Goal: Information Seeking & Learning: Learn about a topic

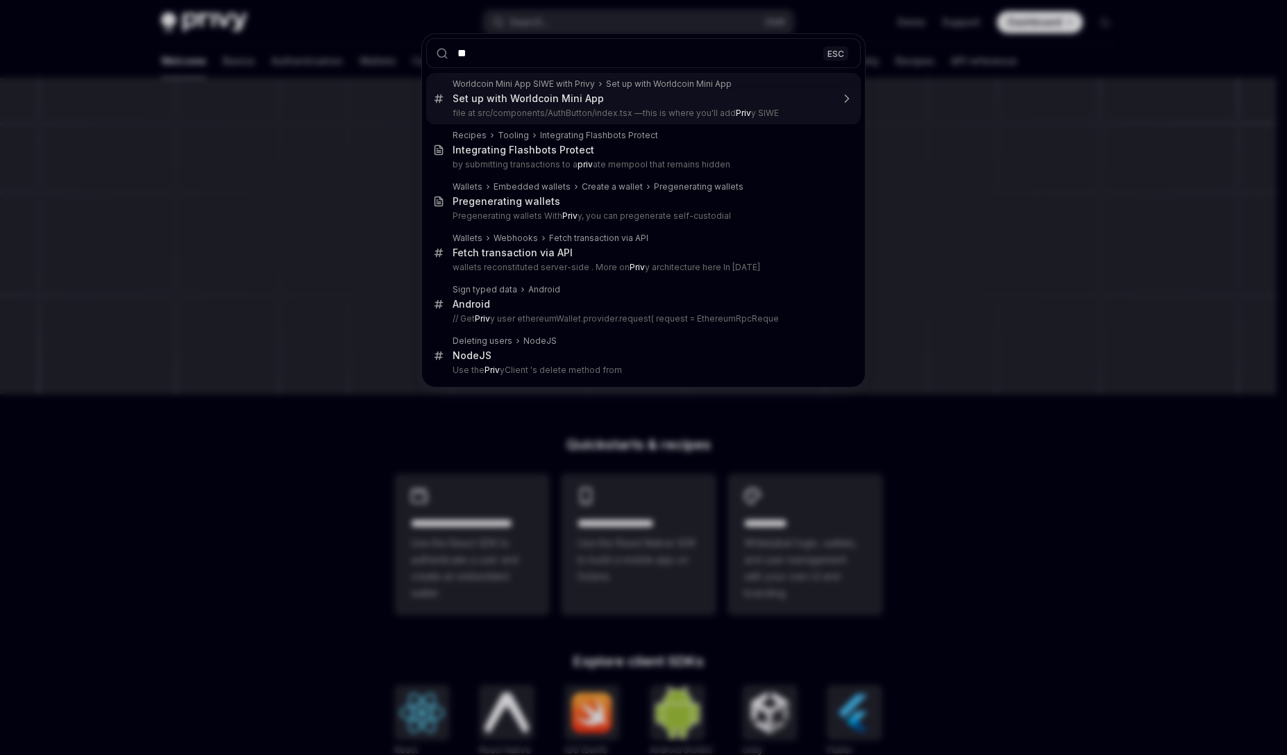
type input "*"
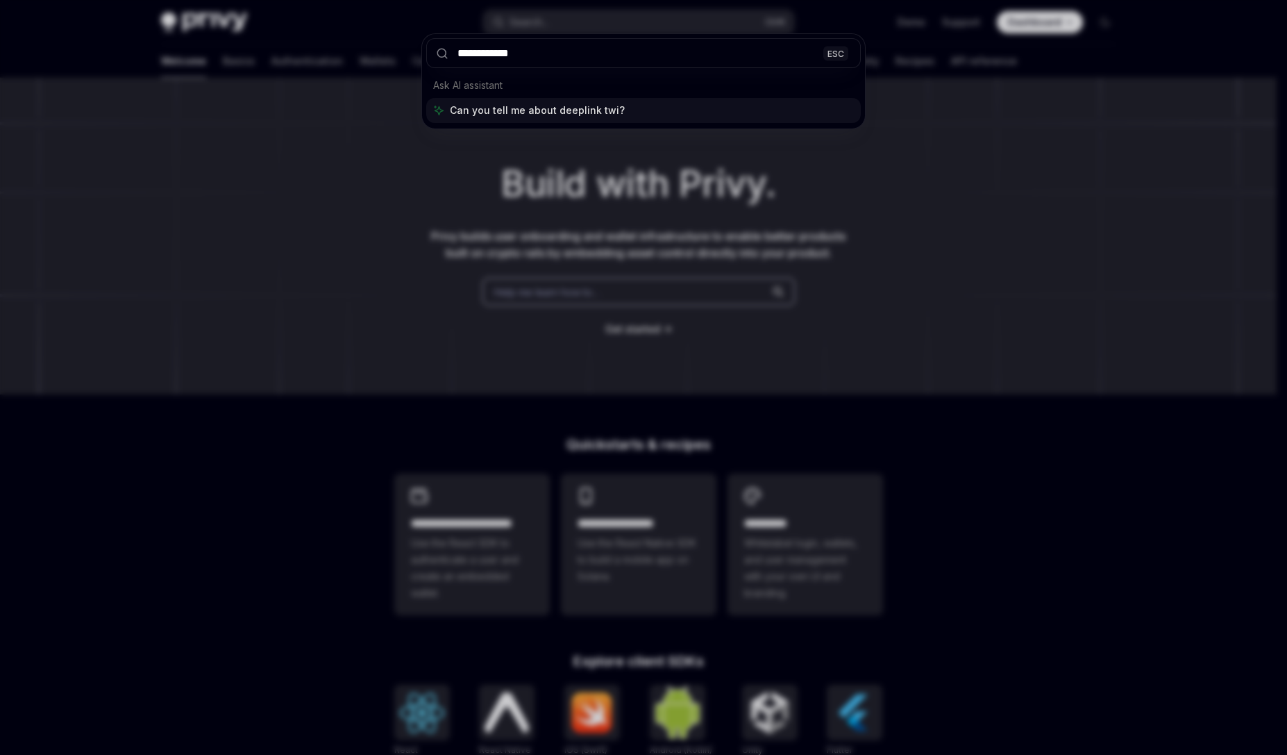
type input "**********"
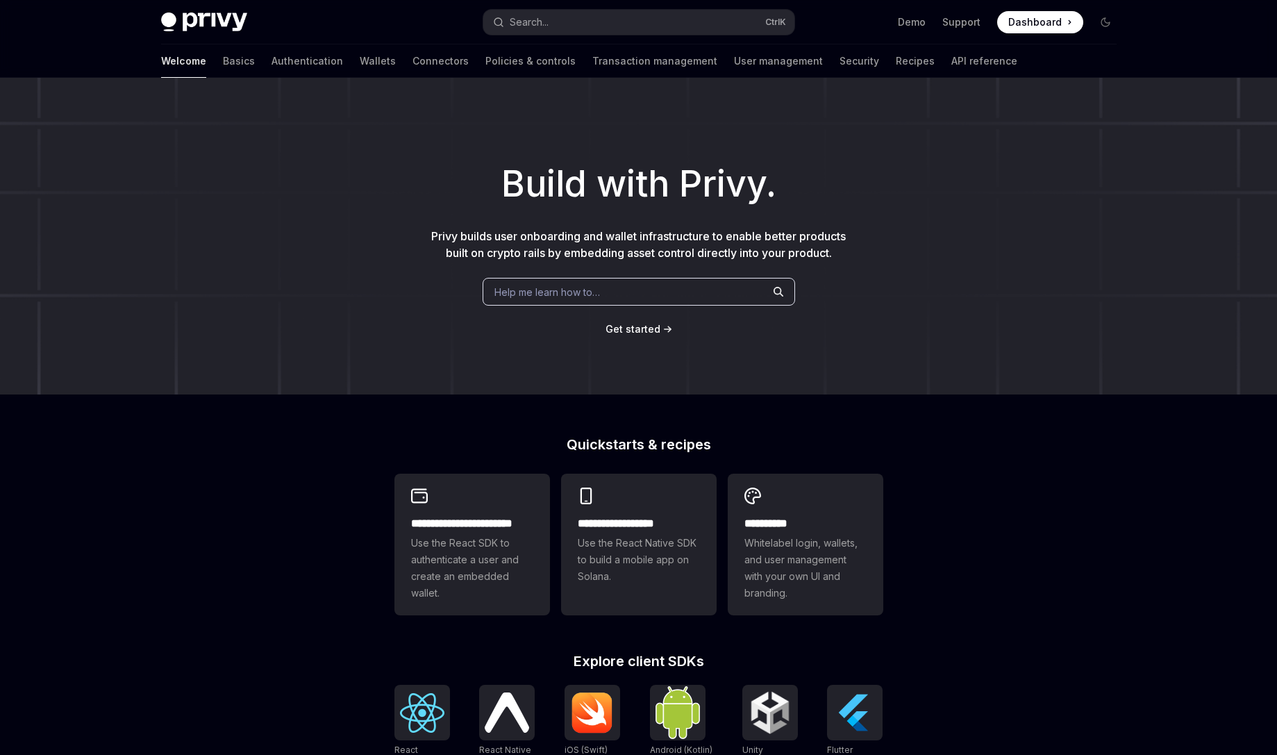
type textarea "*"
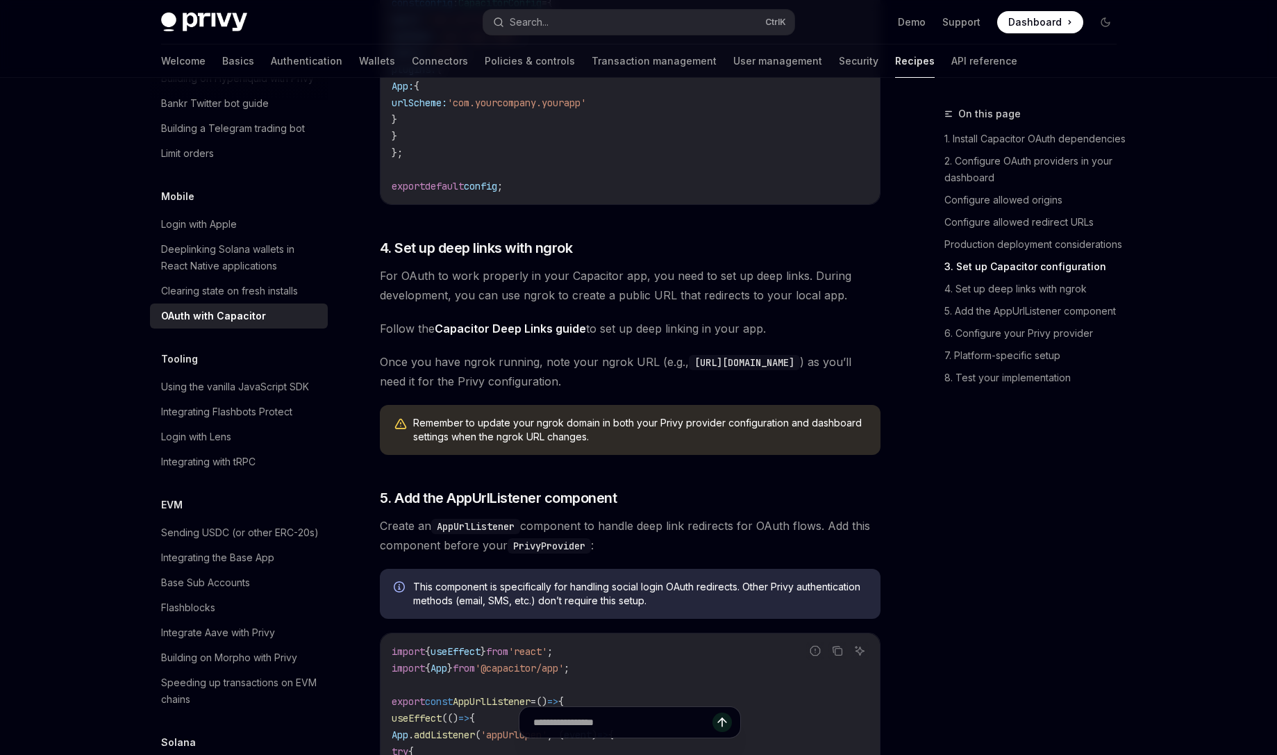
scroll to position [2034, 0]
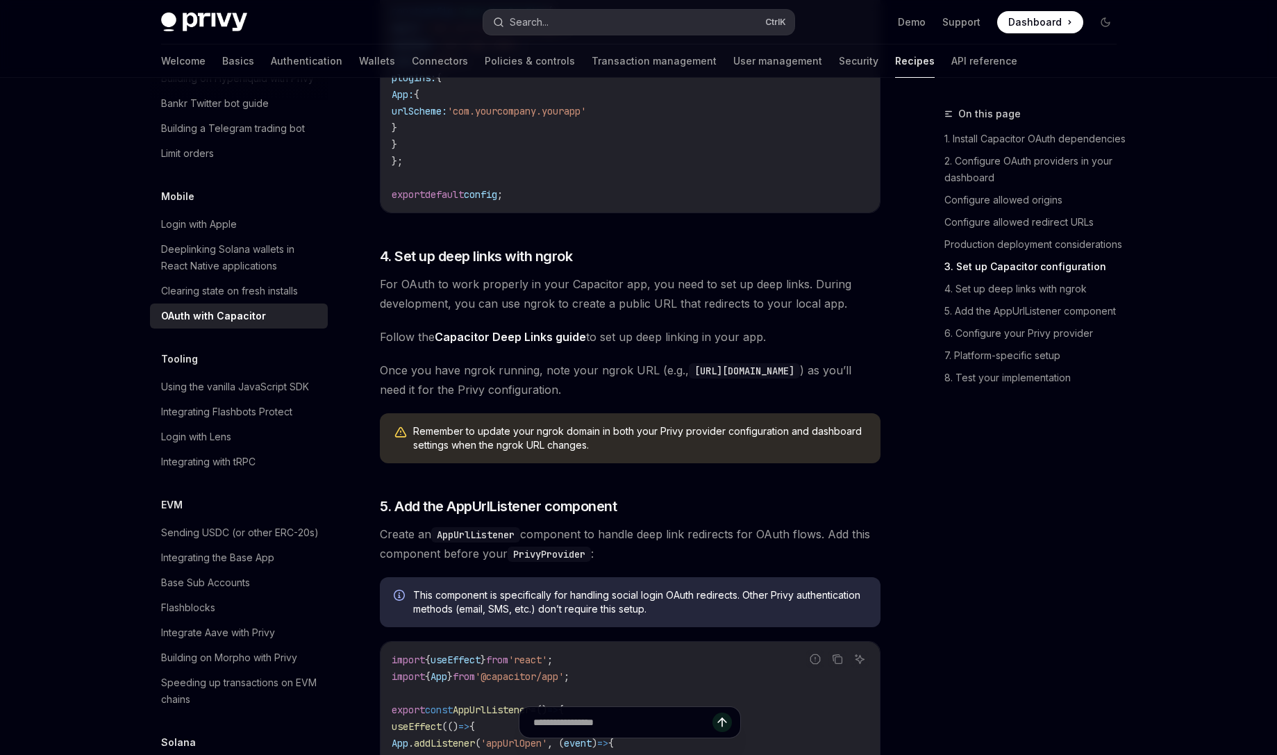
click at [560, 31] on button "Search... Ctrl K" at bounding box center [638, 22] width 311 height 25
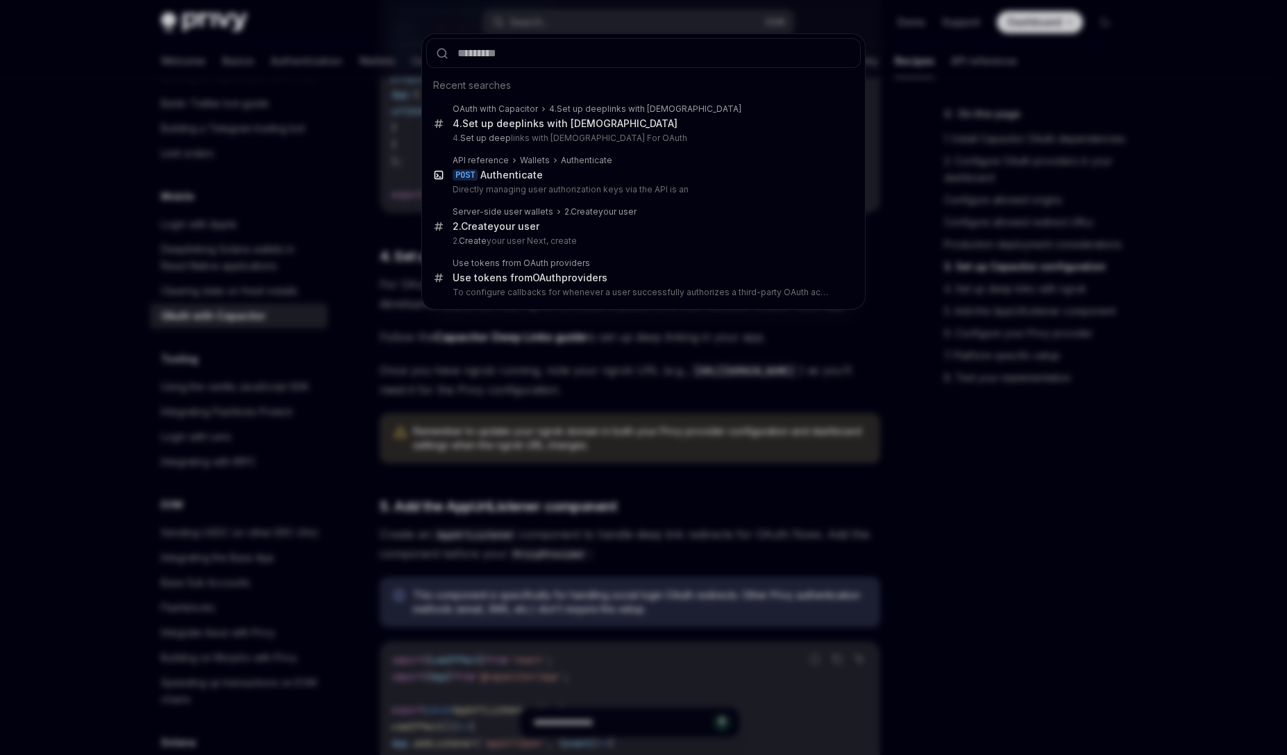
click at [619, 385] on div "Recent searches OAuth with Capacitor 4. Set up deep links with ngrok 4. Set up …" at bounding box center [643, 377] width 1287 height 755
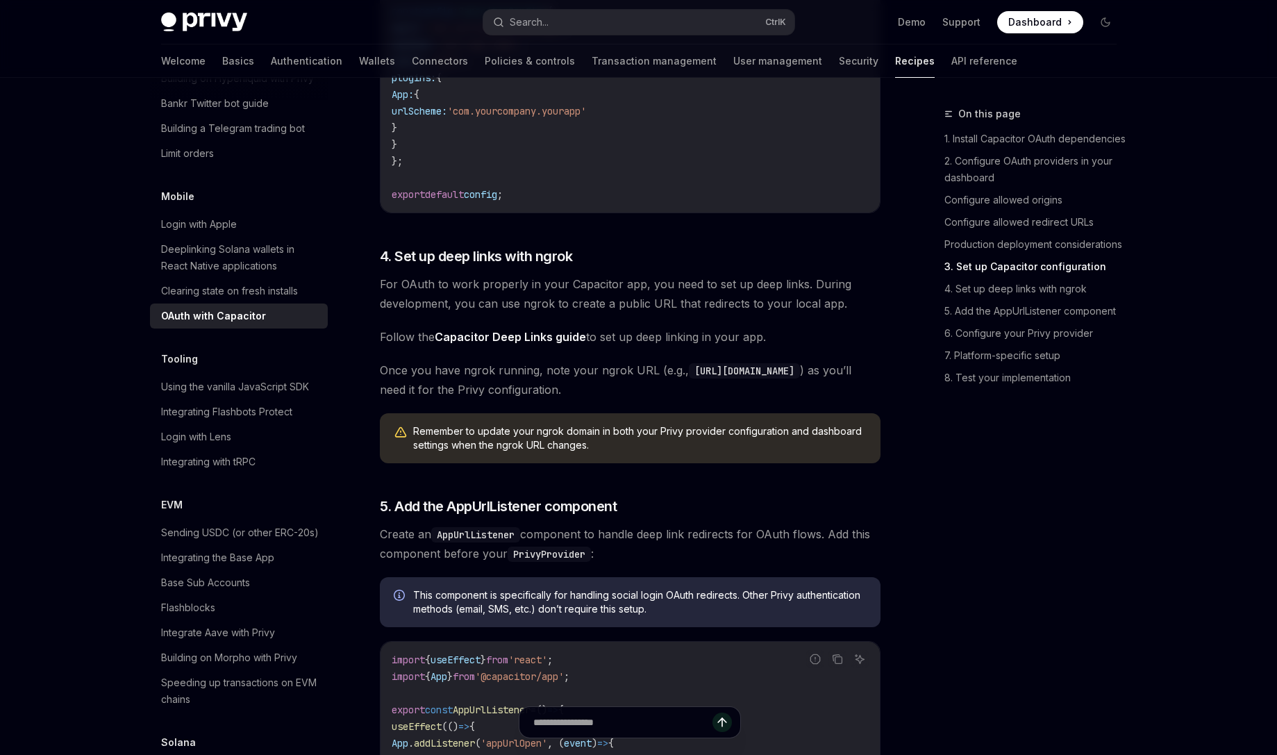
click at [555, 344] on link "Capacitor Deep Links guide" at bounding box center [510, 337] width 151 height 15
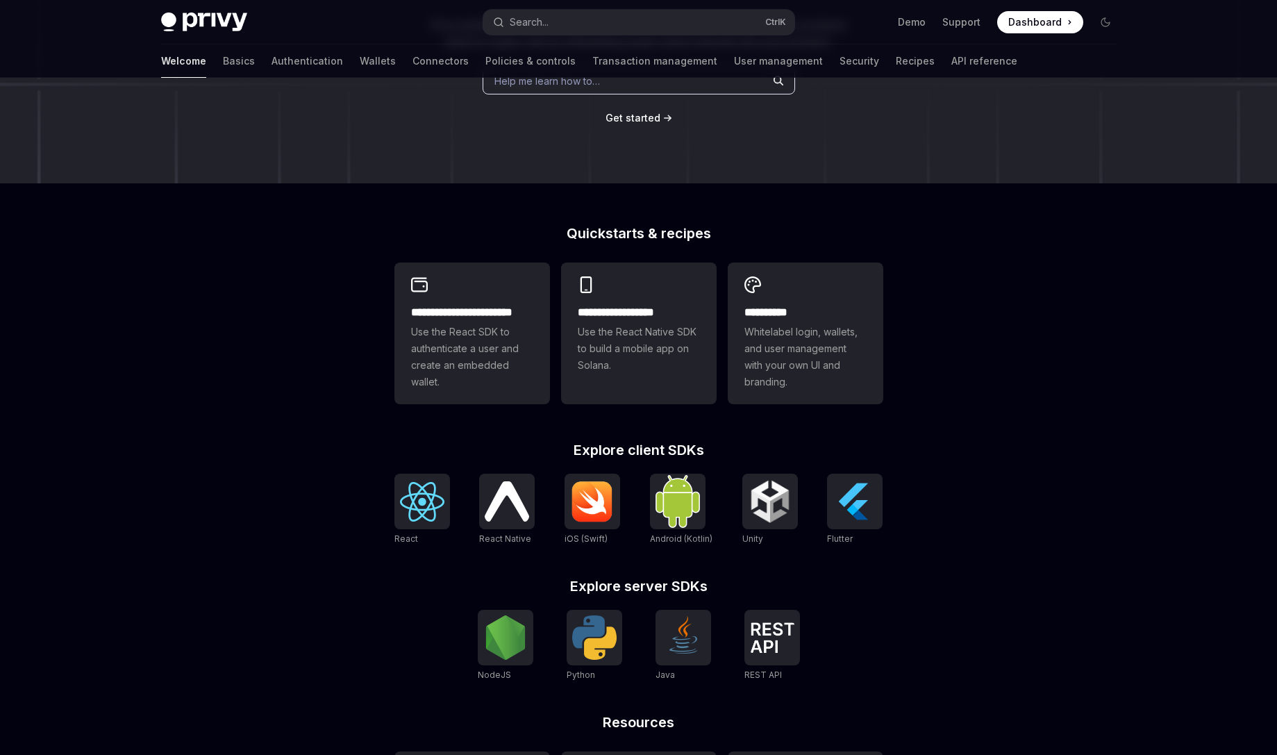
scroll to position [215, 0]
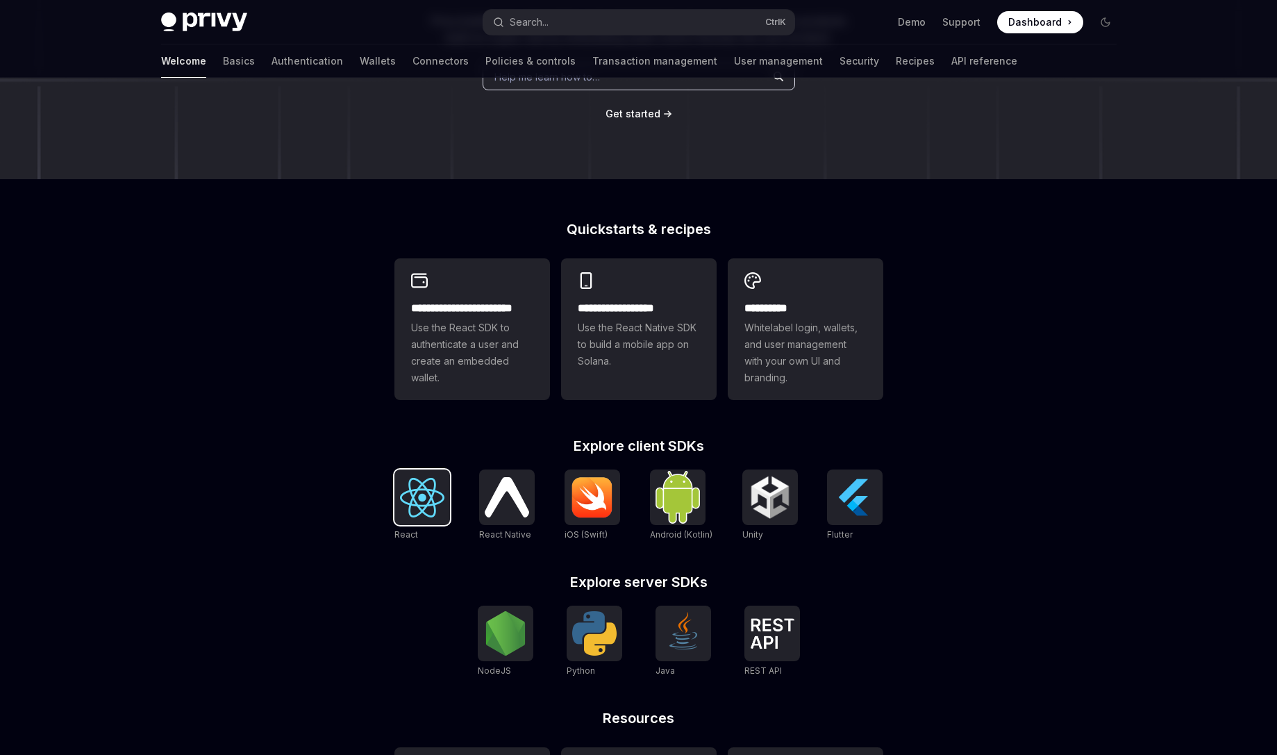
click at [415, 509] on img at bounding box center [422, 498] width 44 height 40
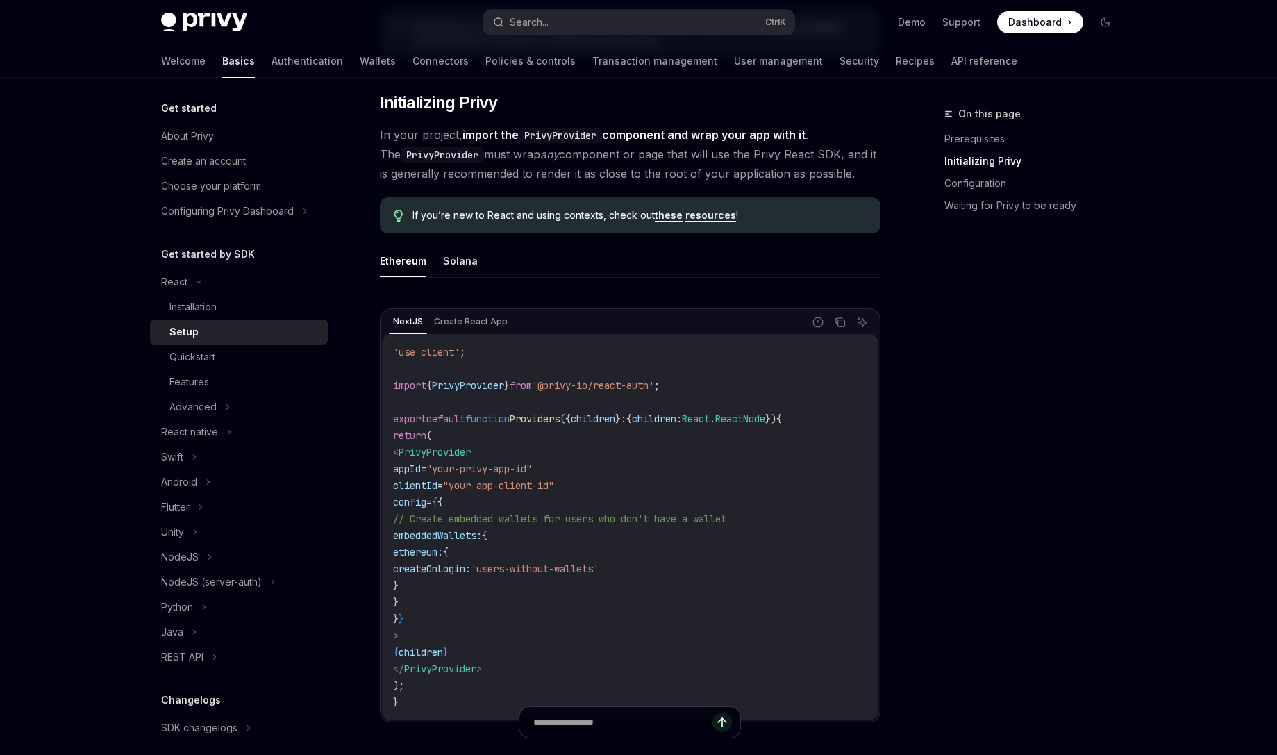
scroll to position [235, 0]
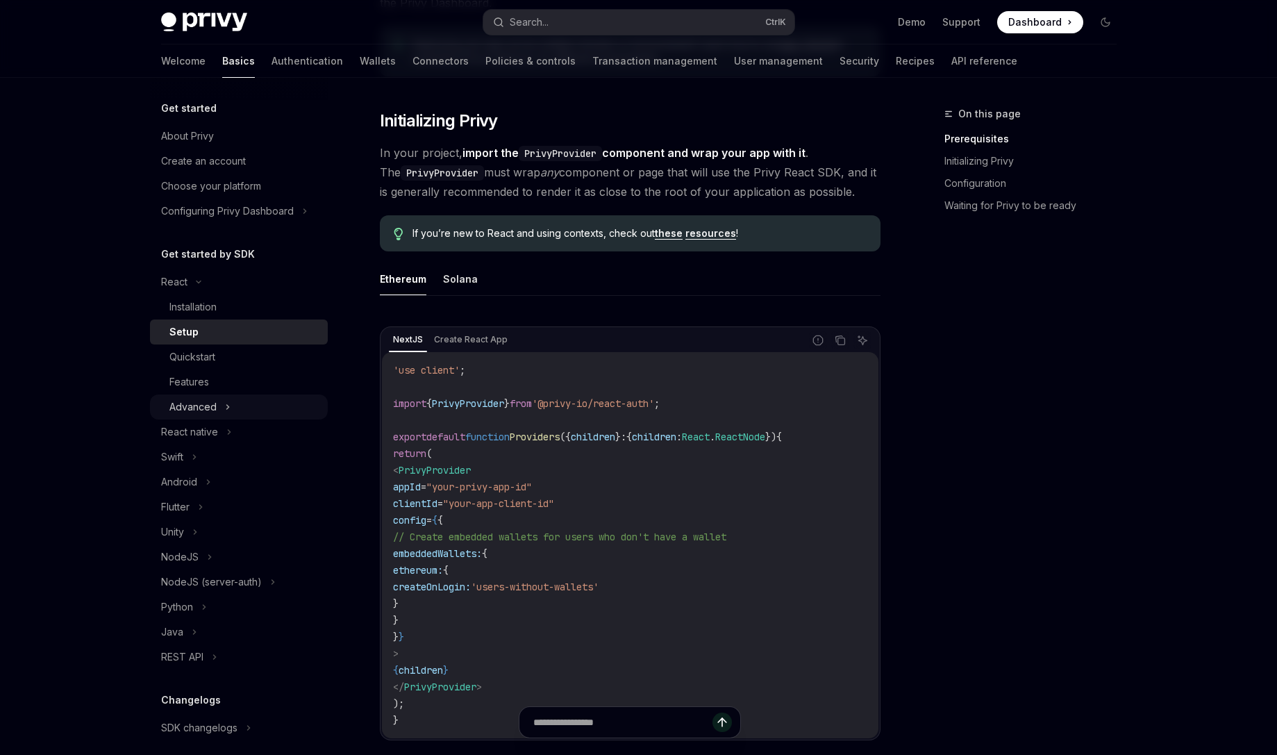
click at [225, 403] on icon at bounding box center [228, 407] width 6 height 17
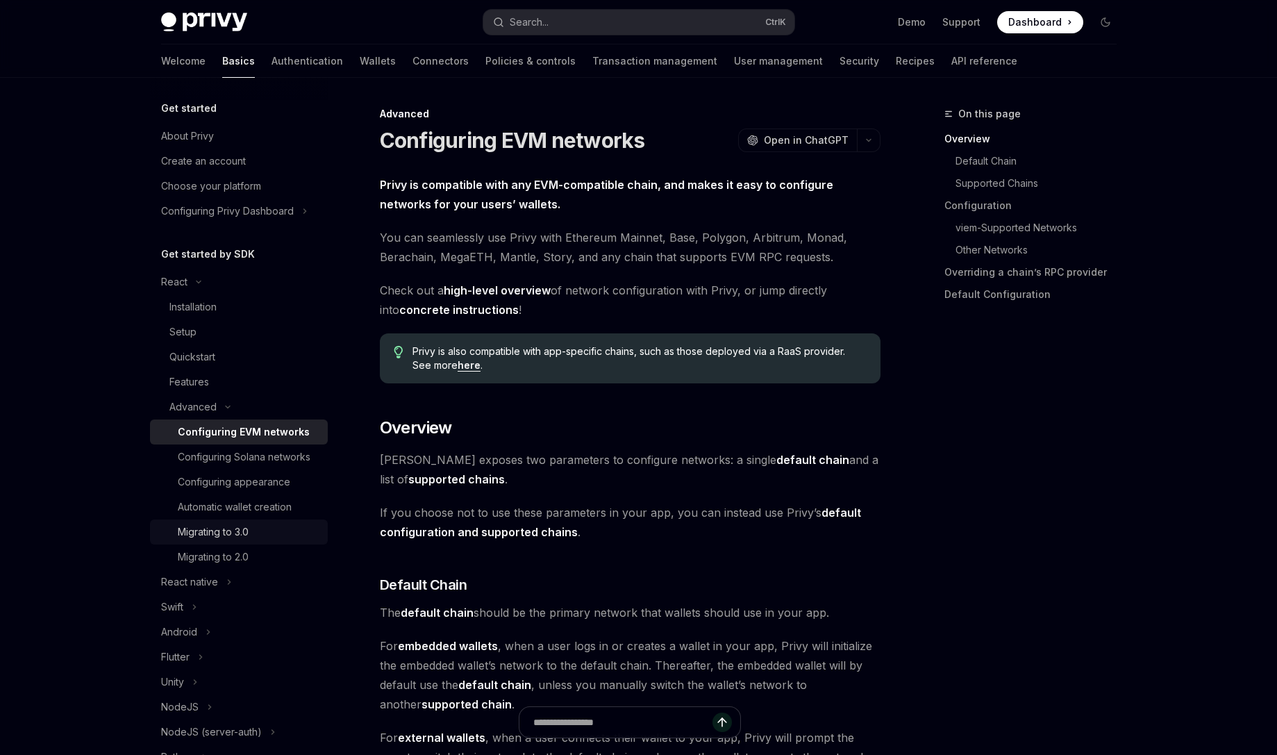
click at [238, 544] on link "Migrating to 3.0" at bounding box center [239, 531] width 178 height 25
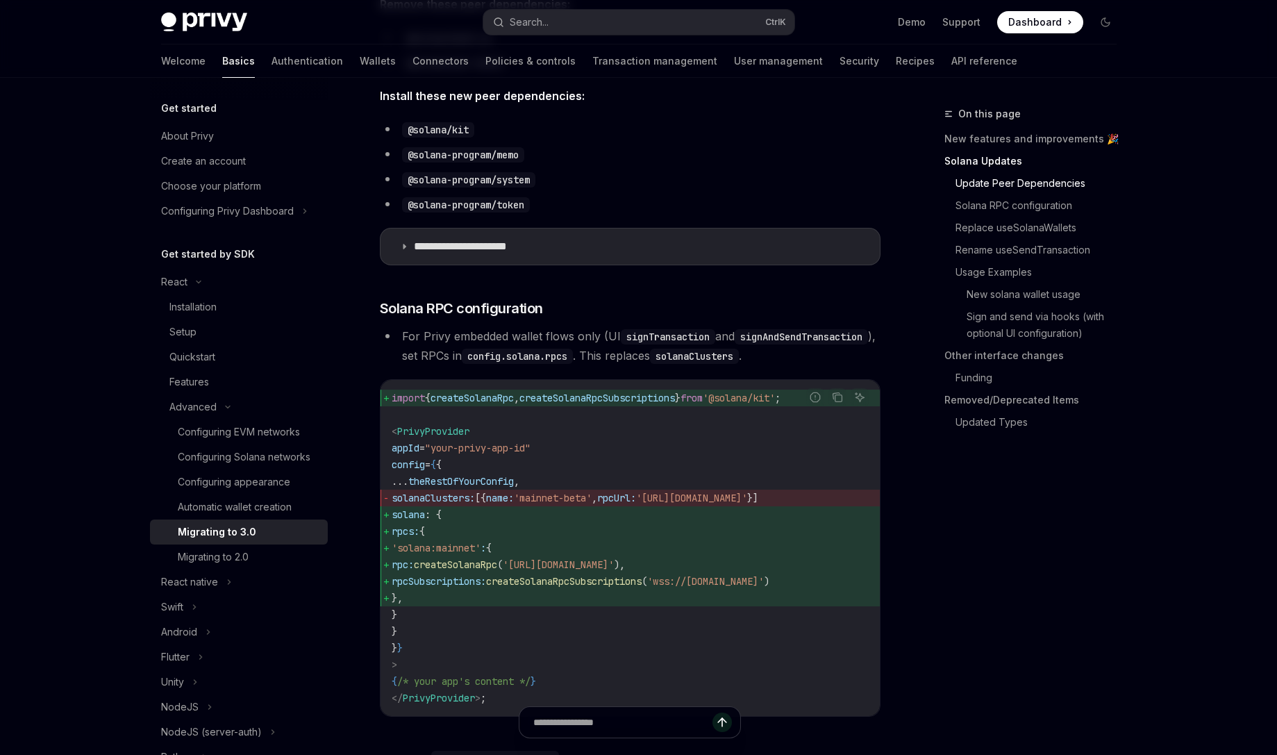
scroll to position [584, 0]
click at [557, 240] on summary "**********" at bounding box center [630, 244] width 499 height 36
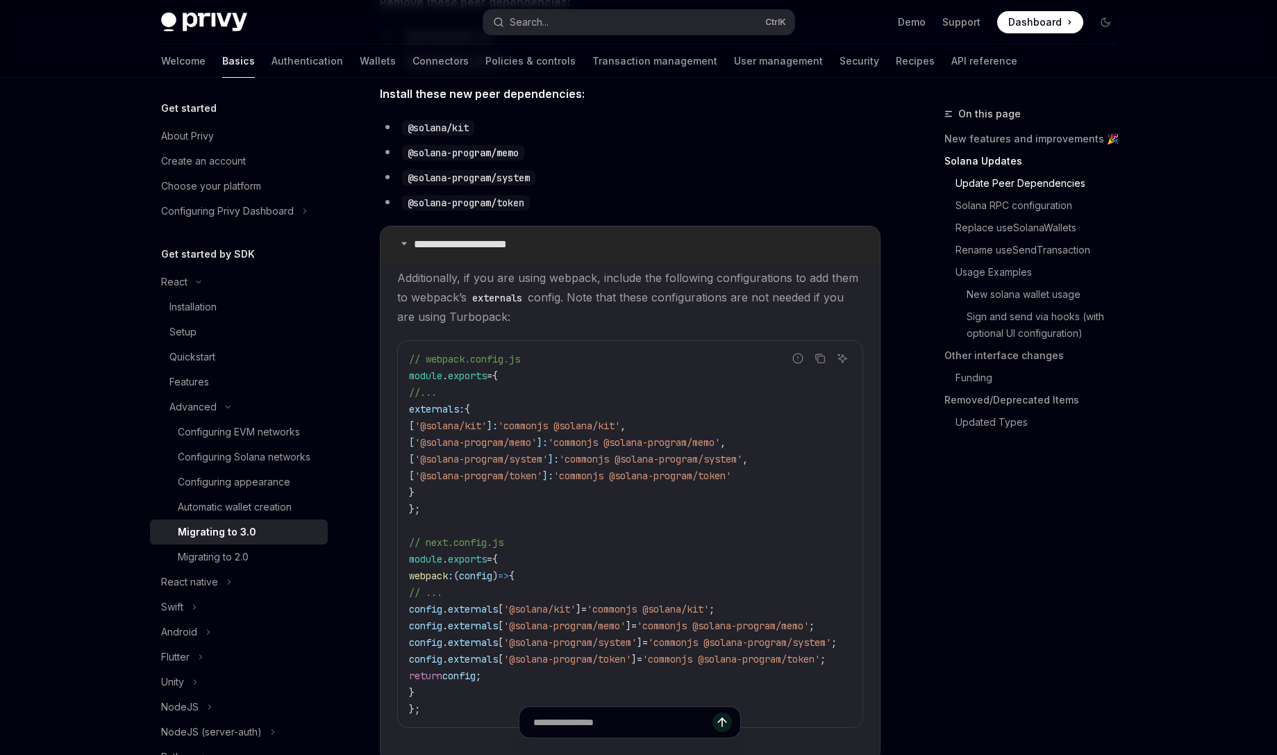
click at [557, 240] on summary "**********" at bounding box center [630, 244] width 499 height 36
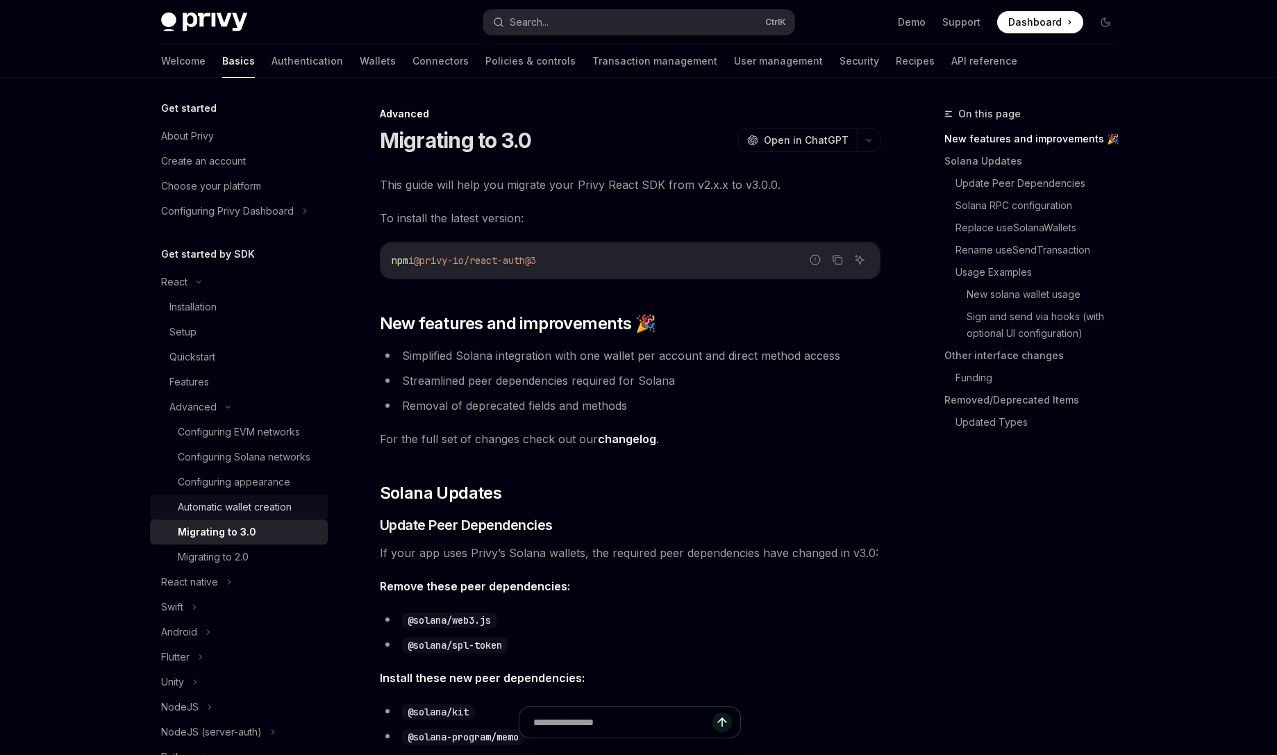
click at [258, 515] on div "Automatic wallet creation" at bounding box center [235, 507] width 114 height 17
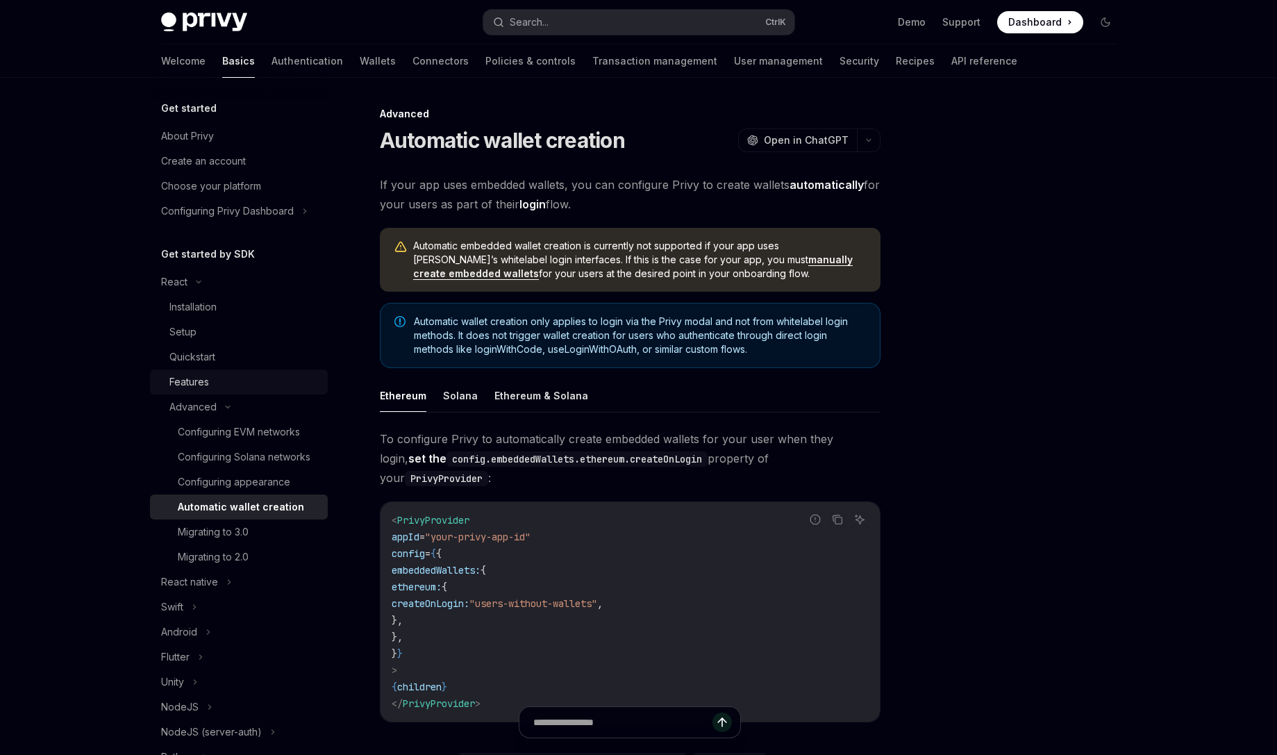
click at [228, 384] on div "Features" at bounding box center [244, 382] width 150 height 17
type textarea "*"
